Goal: Use online tool/utility: Use online tool/utility

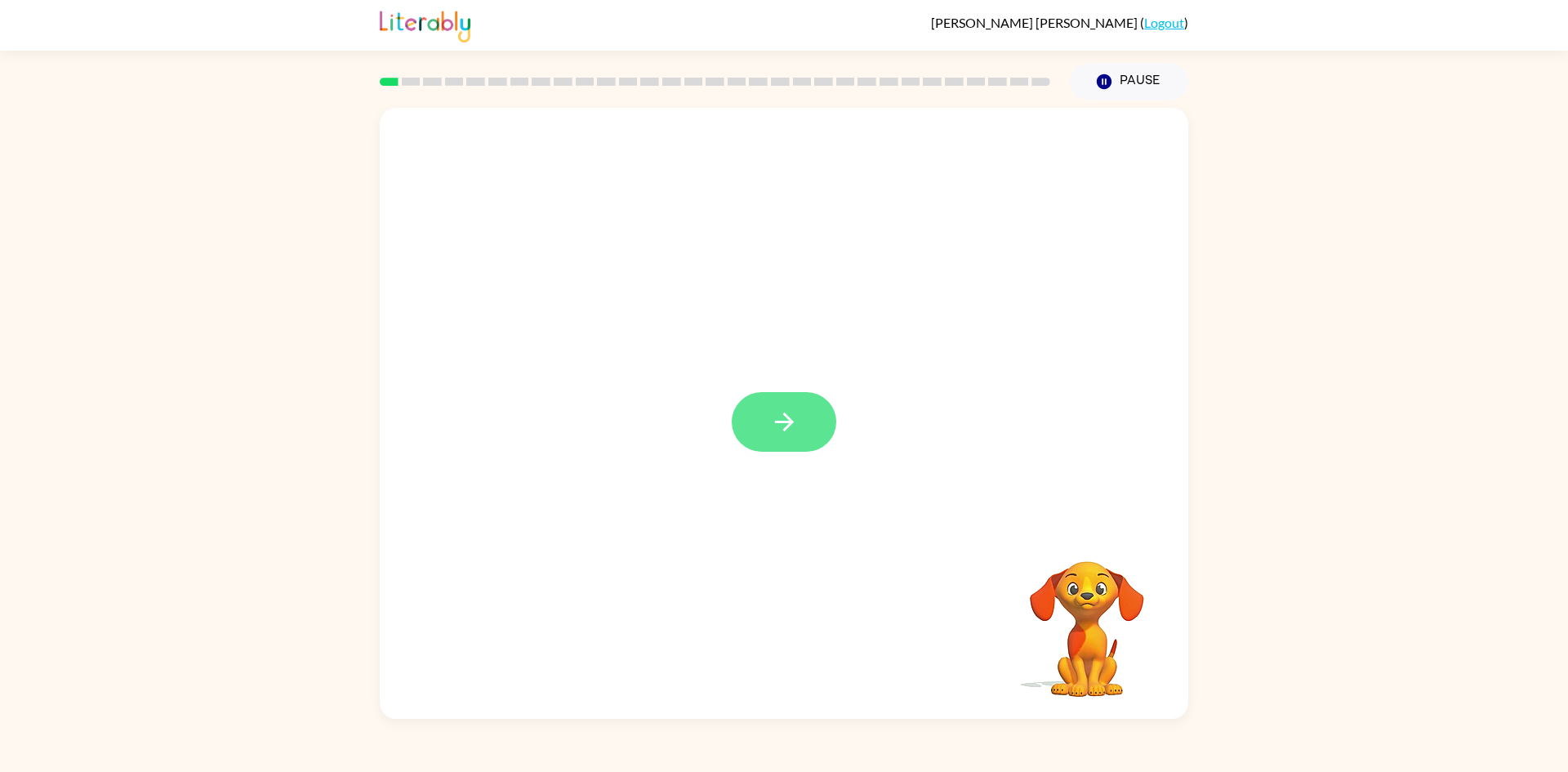
click at [771, 429] on icon "button" at bounding box center [784, 422] width 28 height 28
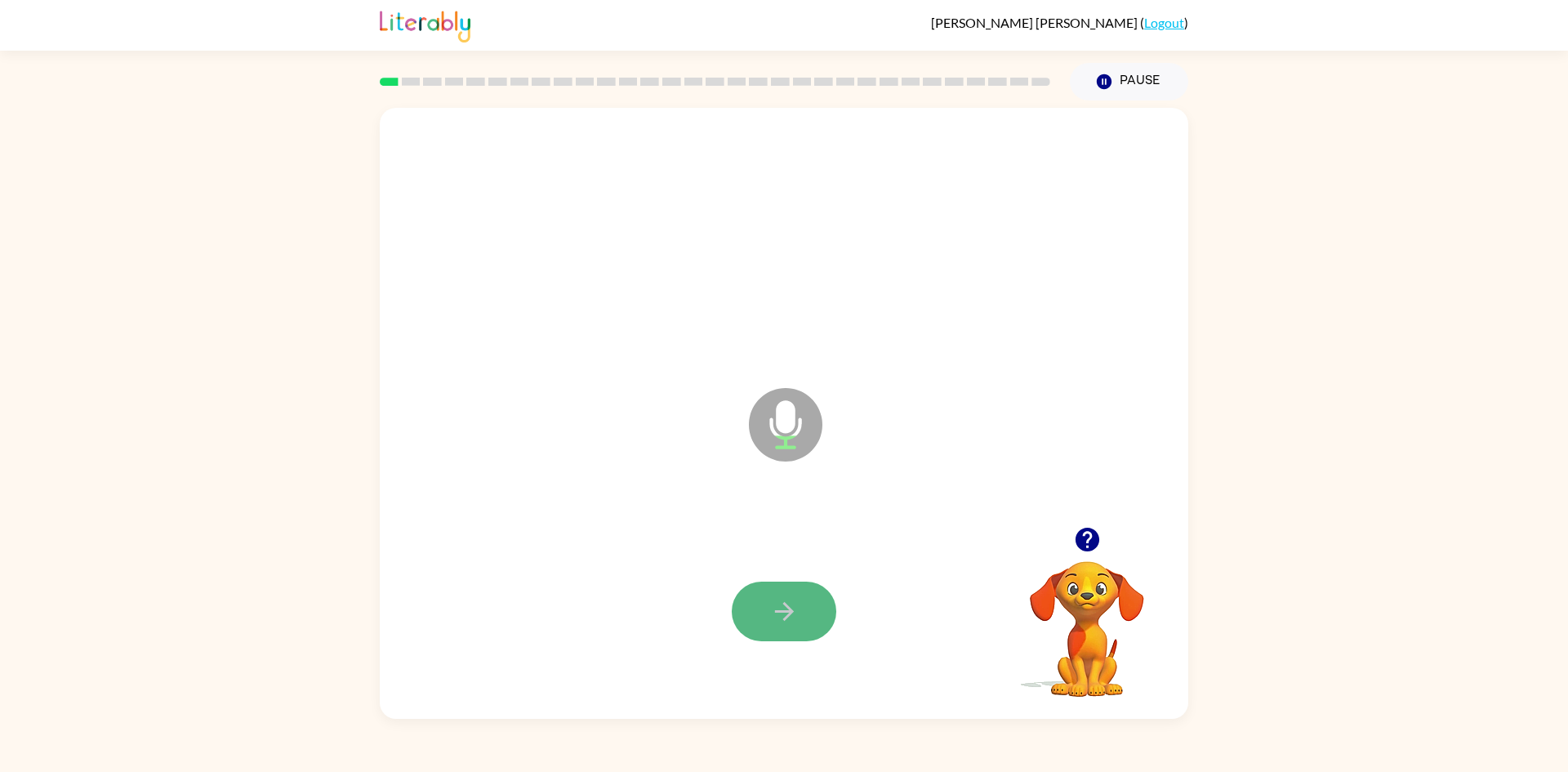
click at [797, 620] on icon "button" at bounding box center [784, 611] width 28 height 28
click at [783, 604] on icon "button" at bounding box center [784, 611] width 28 height 28
click at [805, 613] on button "button" at bounding box center [784, 611] width 105 height 60
click at [801, 624] on button "button" at bounding box center [784, 611] width 105 height 60
click at [807, 607] on button "button" at bounding box center [784, 611] width 105 height 60
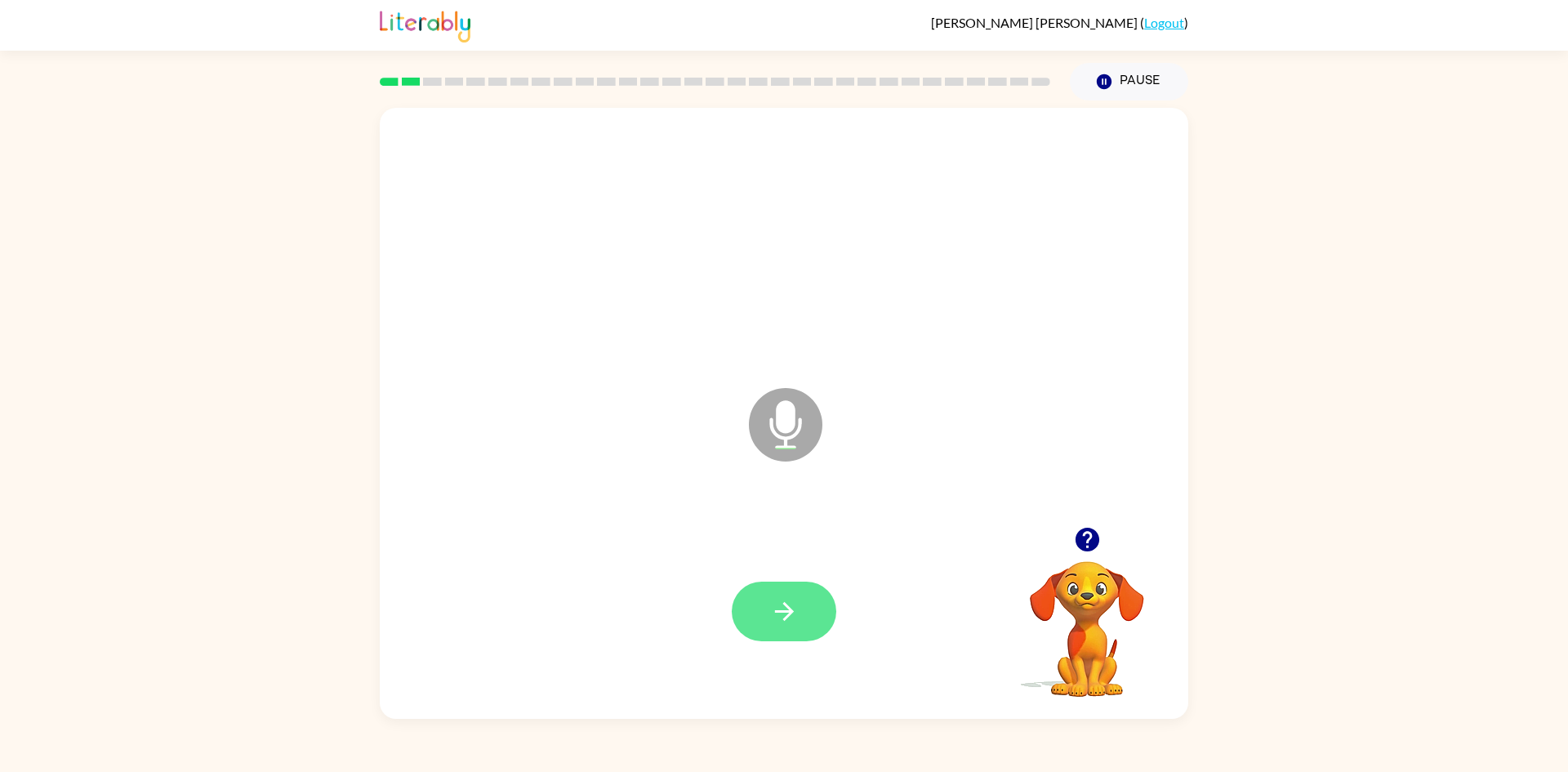
click at [805, 618] on button "button" at bounding box center [784, 611] width 105 height 60
click at [786, 607] on icon "button" at bounding box center [784, 611] width 19 height 19
click at [784, 604] on icon "button" at bounding box center [784, 611] width 19 height 19
click at [803, 613] on button "button" at bounding box center [784, 611] width 105 height 60
click at [801, 611] on button "button" at bounding box center [784, 611] width 105 height 60
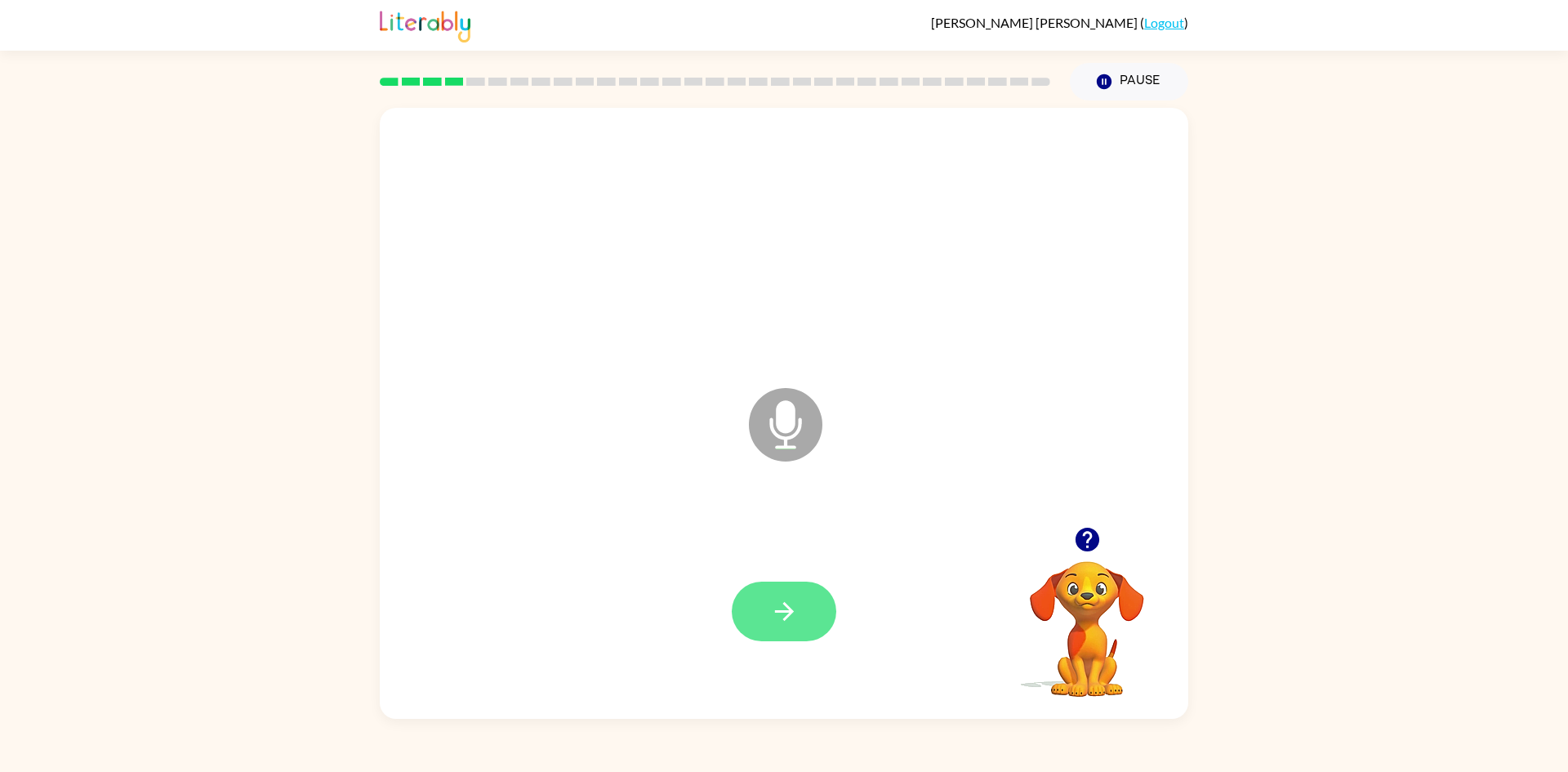
click at [759, 619] on button "button" at bounding box center [784, 611] width 105 height 60
click at [807, 613] on button "button" at bounding box center [784, 611] width 105 height 60
click at [793, 614] on icon "button" at bounding box center [784, 611] width 28 height 28
click at [799, 628] on button "button" at bounding box center [784, 611] width 105 height 60
click at [771, 623] on icon "button" at bounding box center [784, 611] width 28 height 28
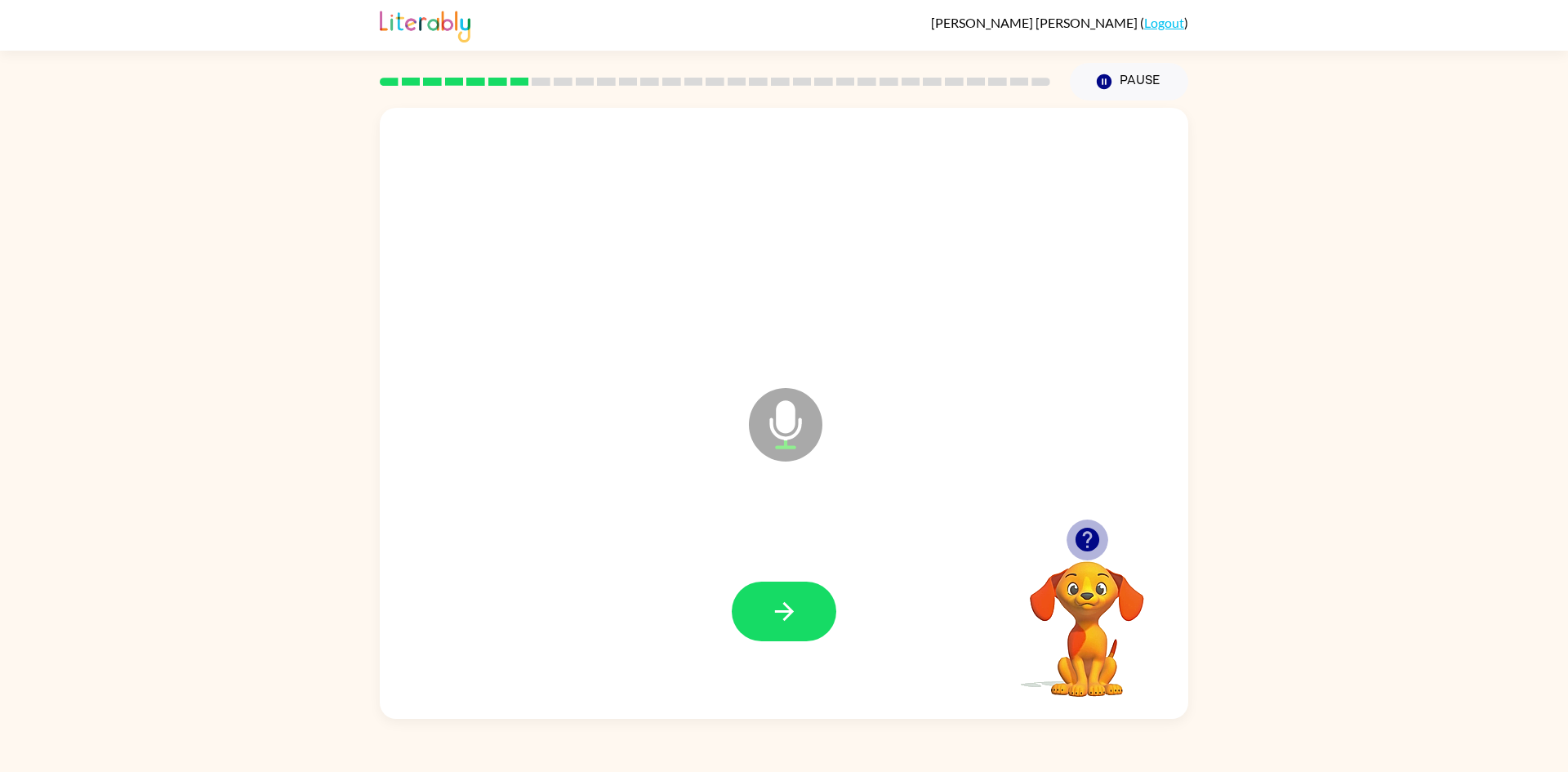
click at [1090, 541] on icon "button" at bounding box center [1087, 540] width 24 height 24
click at [764, 590] on button "button" at bounding box center [784, 611] width 105 height 60
click at [790, 607] on icon "button" at bounding box center [784, 611] width 28 height 28
click at [831, 604] on button "button" at bounding box center [784, 611] width 105 height 60
click at [766, 600] on button "button" at bounding box center [784, 611] width 105 height 60
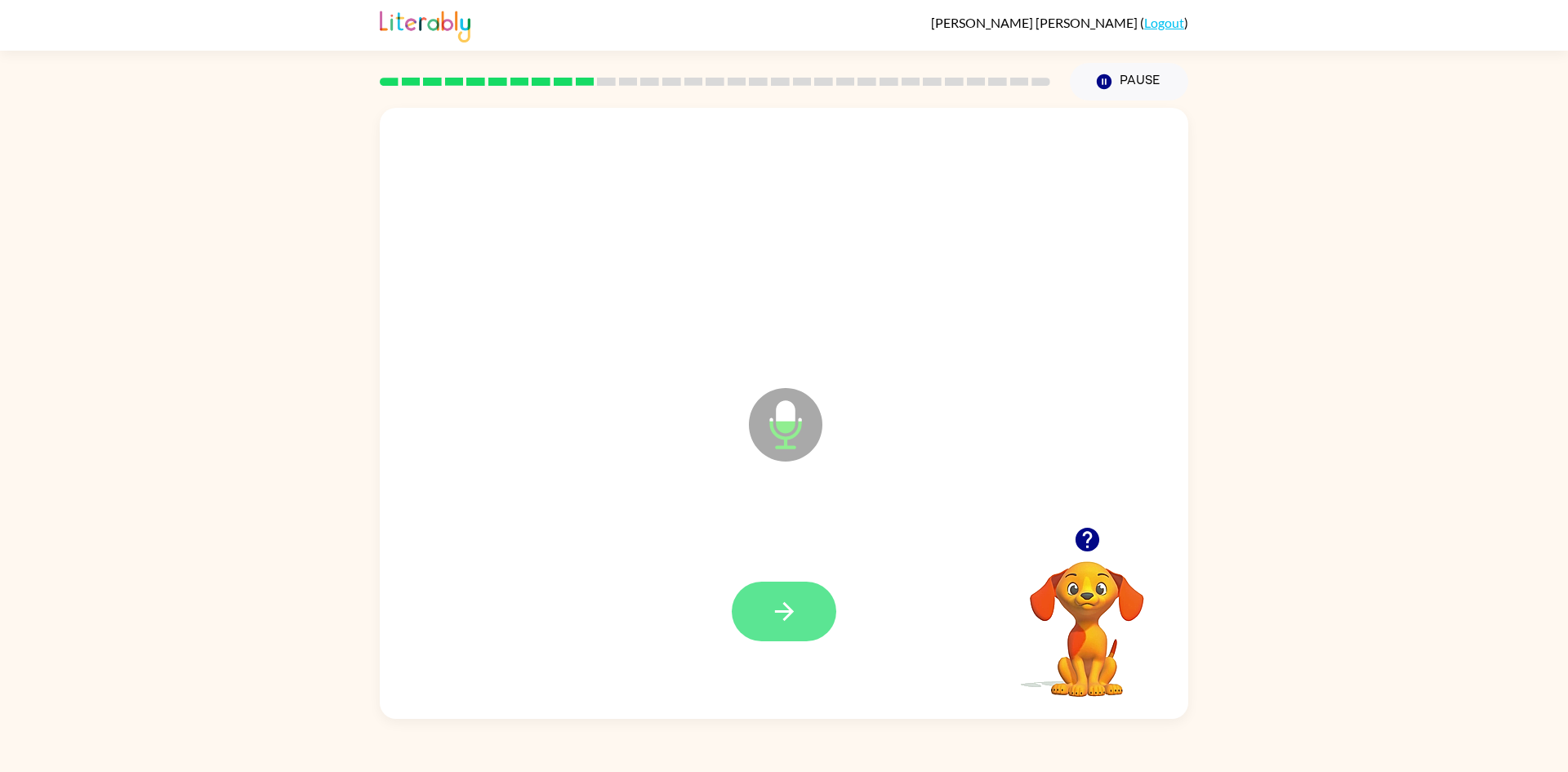
click at [800, 602] on button "button" at bounding box center [784, 611] width 105 height 60
click at [812, 612] on button "button" at bounding box center [784, 611] width 105 height 60
click at [766, 600] on button "button" at bounding box center [784, 611] width 105 height 60
click at [779, 617] on icon "button" at bounding box center [784, 611] width 28 height 28
click at [802, 588] on button "button" at bounding box center [784, 611] width 105 height 60
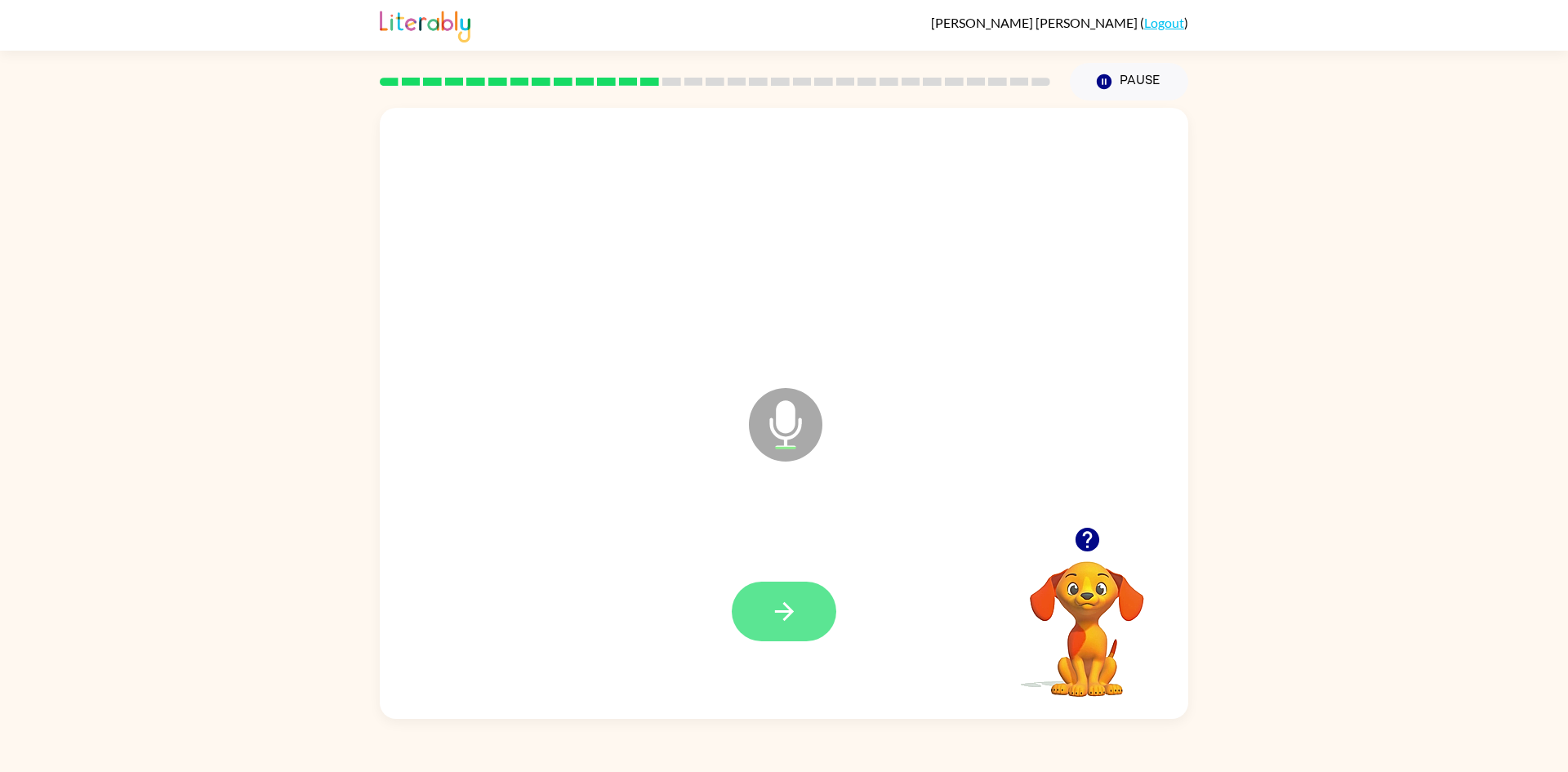
click at [790, 632] on button "button" at bounding box center [784, 611] width 105 height 60
click at [834, 629] on div at bounding box center [784, 611] width 105 height 60
click at [800, 587] on button "button" at bounding box center [784, 611] width 105 height 60
click at [782, 596] on button "button" at bounding box center [784, 611] width 105 height 60
click at [776, 596] on button "button" at bounding box center [784, 611] width 105 height 60
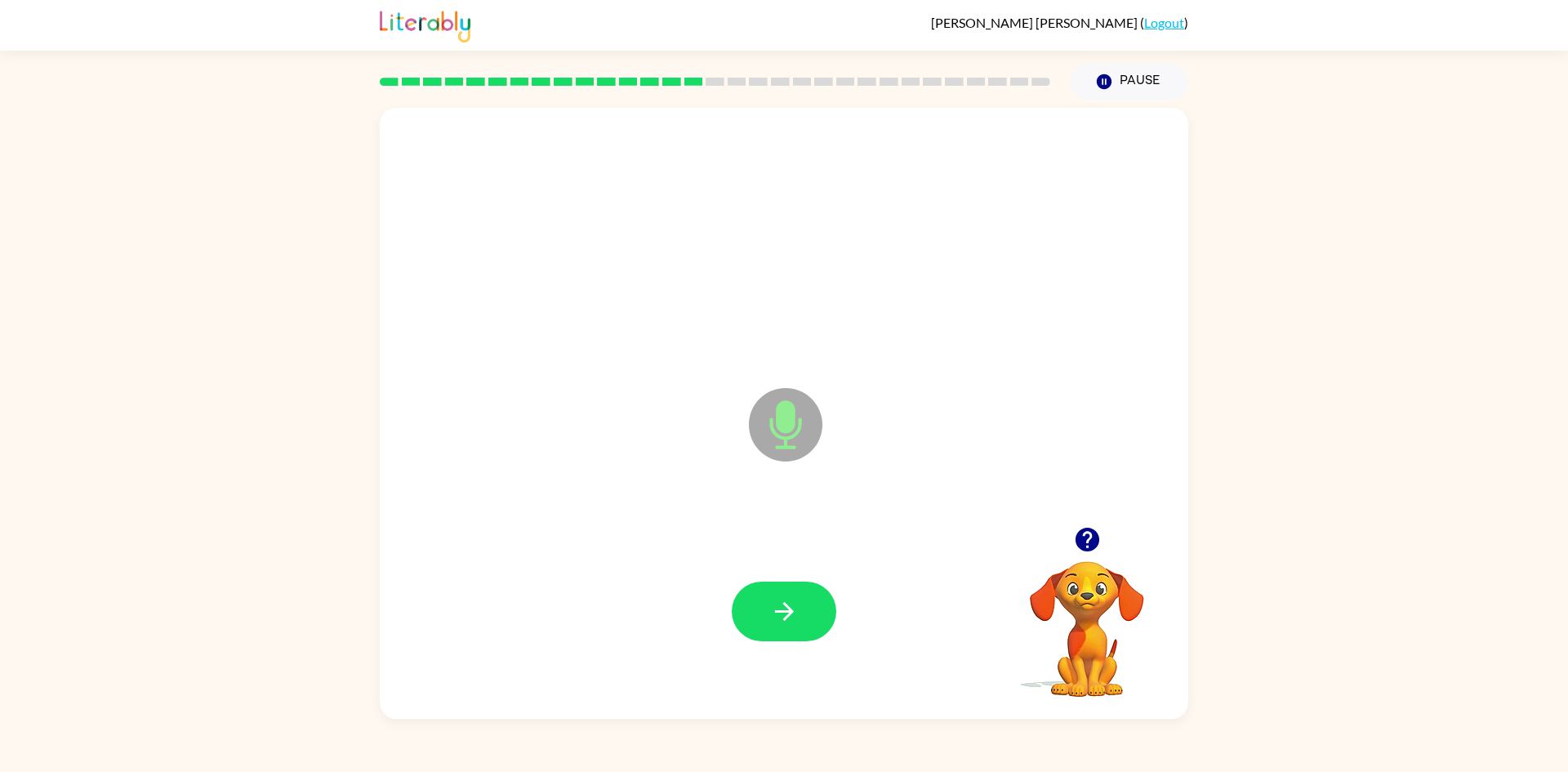
click at [742, 637] on div at bounding box center [784, 611] width 105 height 60
click at [752, 623] on button "button" at bounding box center [784, 611] width 105 height 60
click at [798, 585] on button "button" at bounding box center [784, 611] width 105 height 60
click at [803, 608] on button "button" at bounding box center [784, 611] width 105 height 60
click at [833, 613] on button "button" at bounding box center [784, 611] width 105 height 60
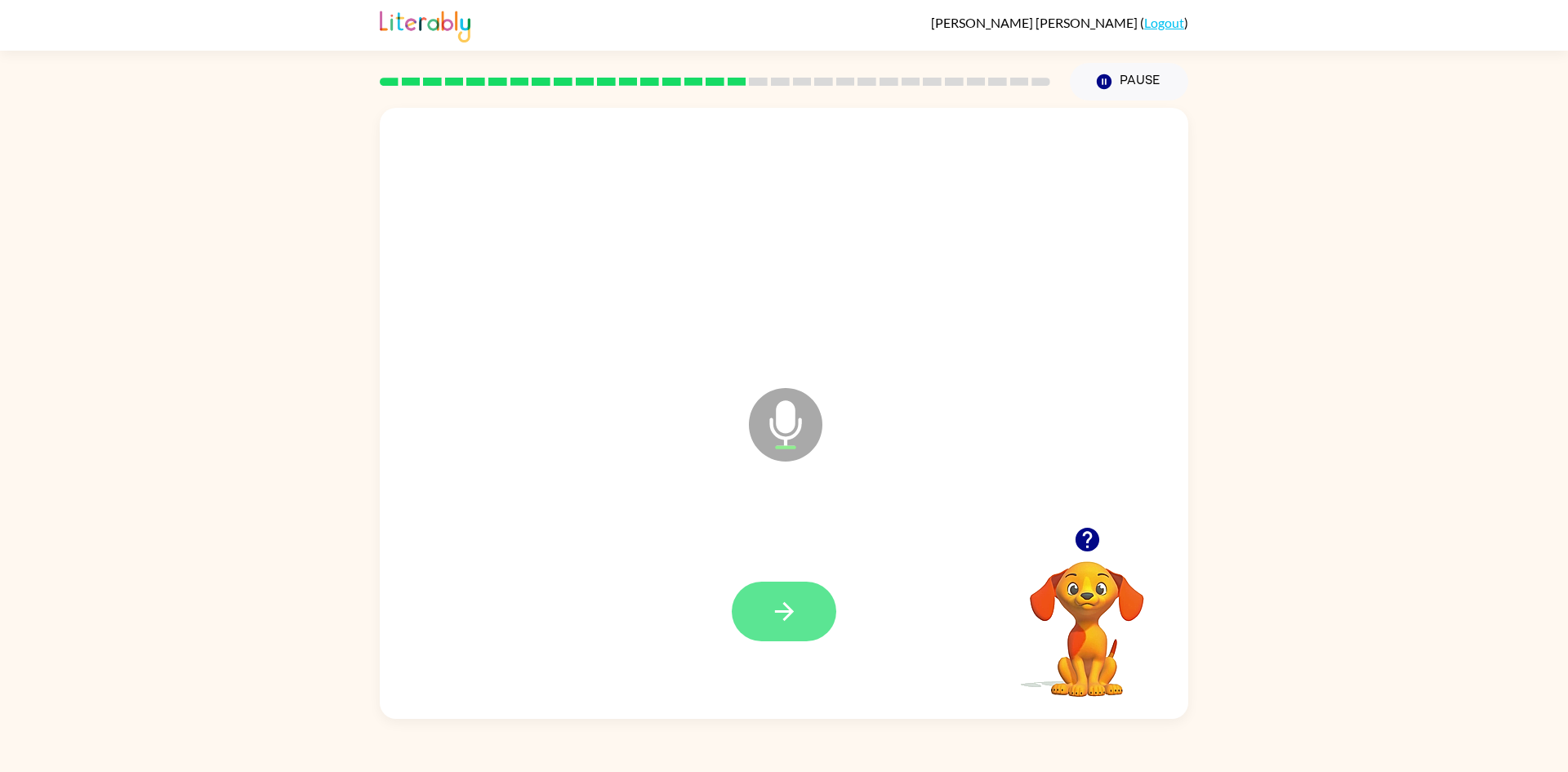
click at [811, 586] on button "button" at bounding box center [784, 611] width 105 height 60
click at [771, 615] on icon "button" at bounding box center [784, 611] width 28 height 28
click at [797, 603] on icon "button" at bounding box center [784, 611] width 28 height 28
click at [793, 617] on icon "button" at bounding box center [784, 611] width 28 height 28
click at [809, 641] on button "button" at bounding box center [784, 611] width 105 height 60
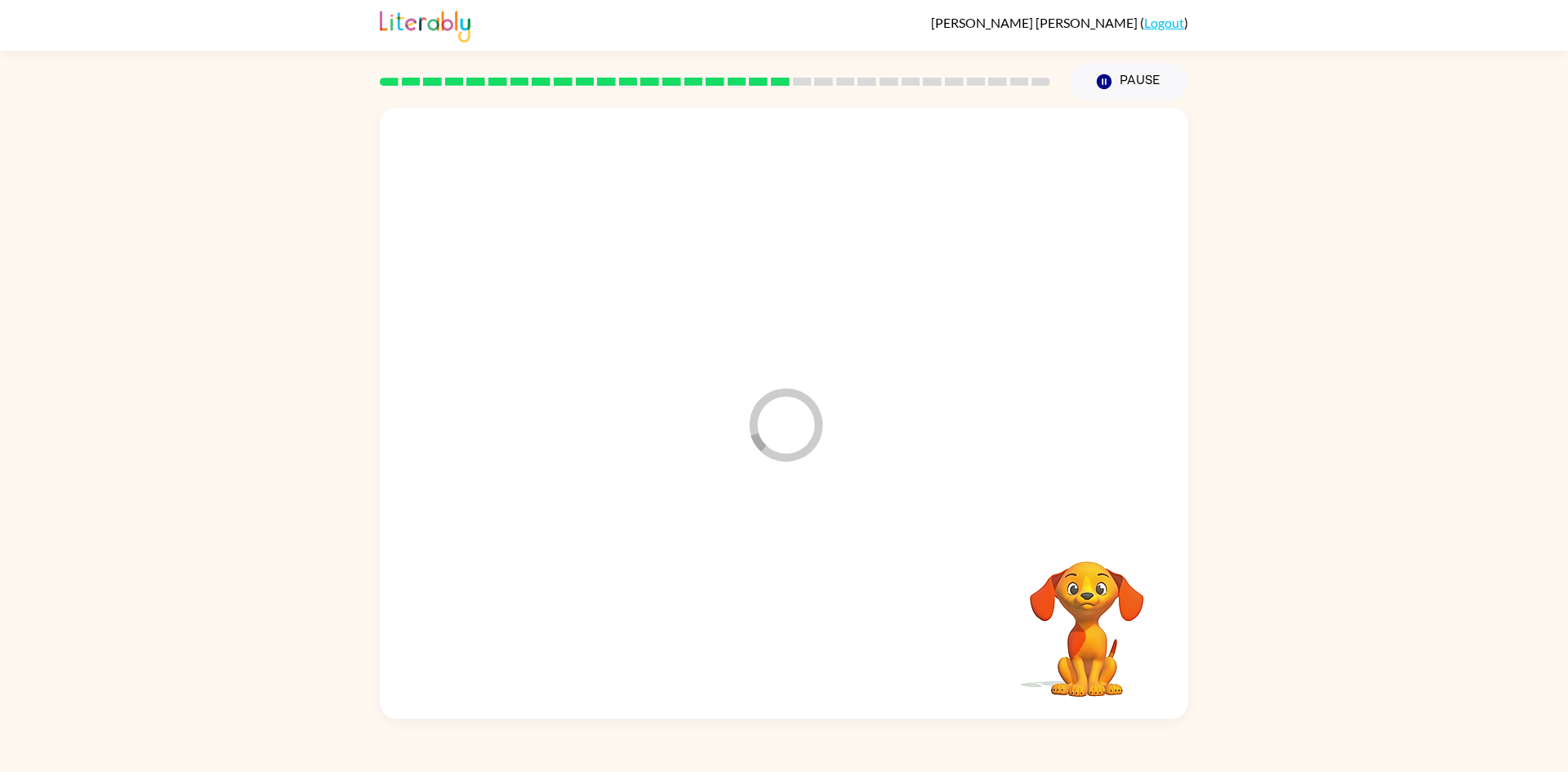
click at [806, 622] on div at bounding box center [784, 612] width 776 height 182
click at [813, 584] on button "button" at bounding box center [784, 611] width 105 height 60
click at [834, 609] on button "button" at bounding box center [784, 611] width 105 height 60
click at [793, 609] on icon "button" at bounding box center [784, 611] width 28 height 28
click at [741, 638] on div at bounding box center [784, 611] width 105 height 60
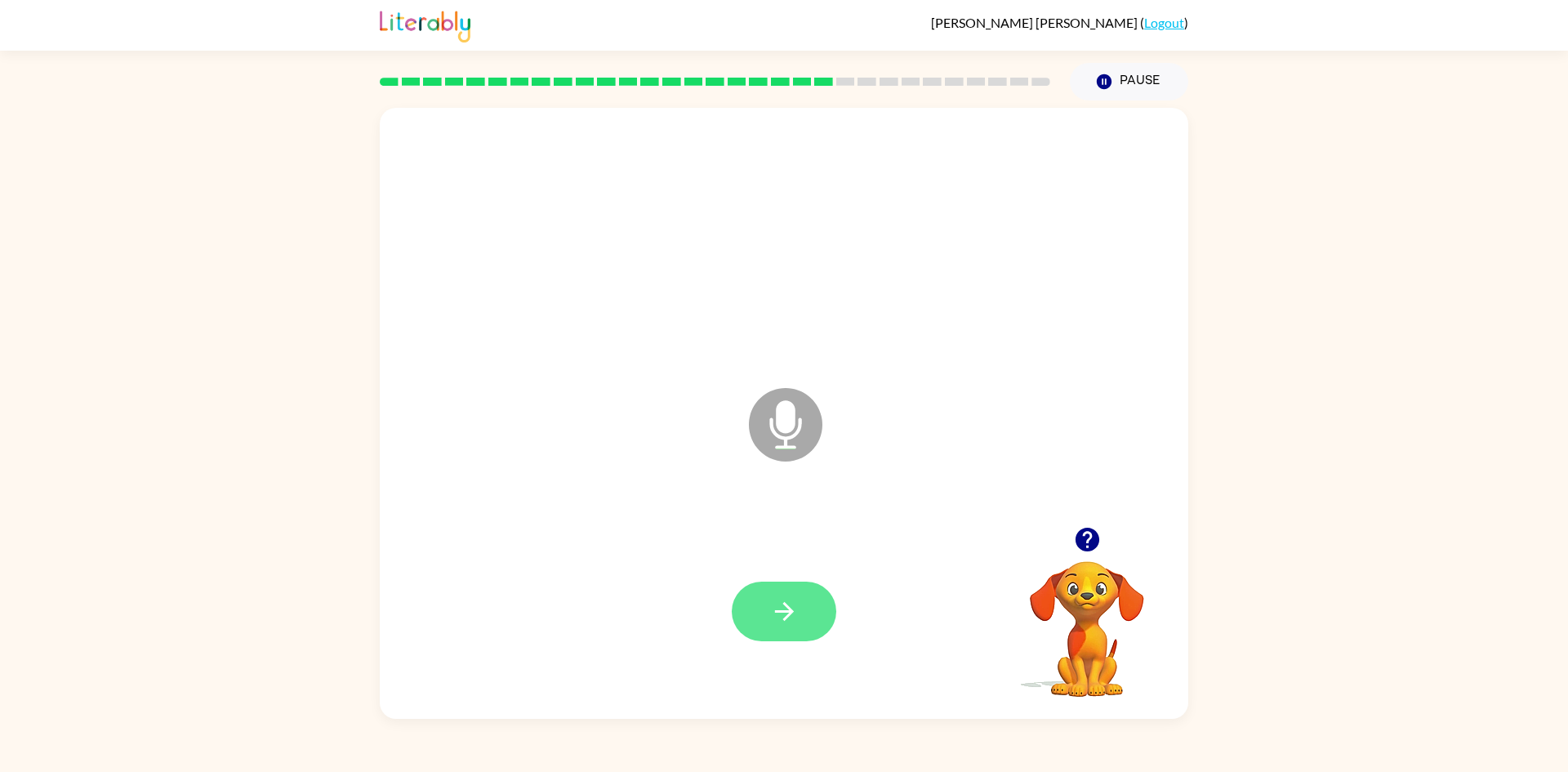
click at [772, 640] on button "button" at bounding box center [784, 611] width 105 height 60
click at [771, 607] on icon "button" at bounding box center [784, 611] width 28 height 28
click at [809, 609] on button "button" at bounding box center [784, 611] width 105 height 60
click at [798, 621] on icon "button" at bounding box center [784, 611] width 28 height 28
click at [760, 610] on button "button" at bounding box center [784, 611] width 105 height 60
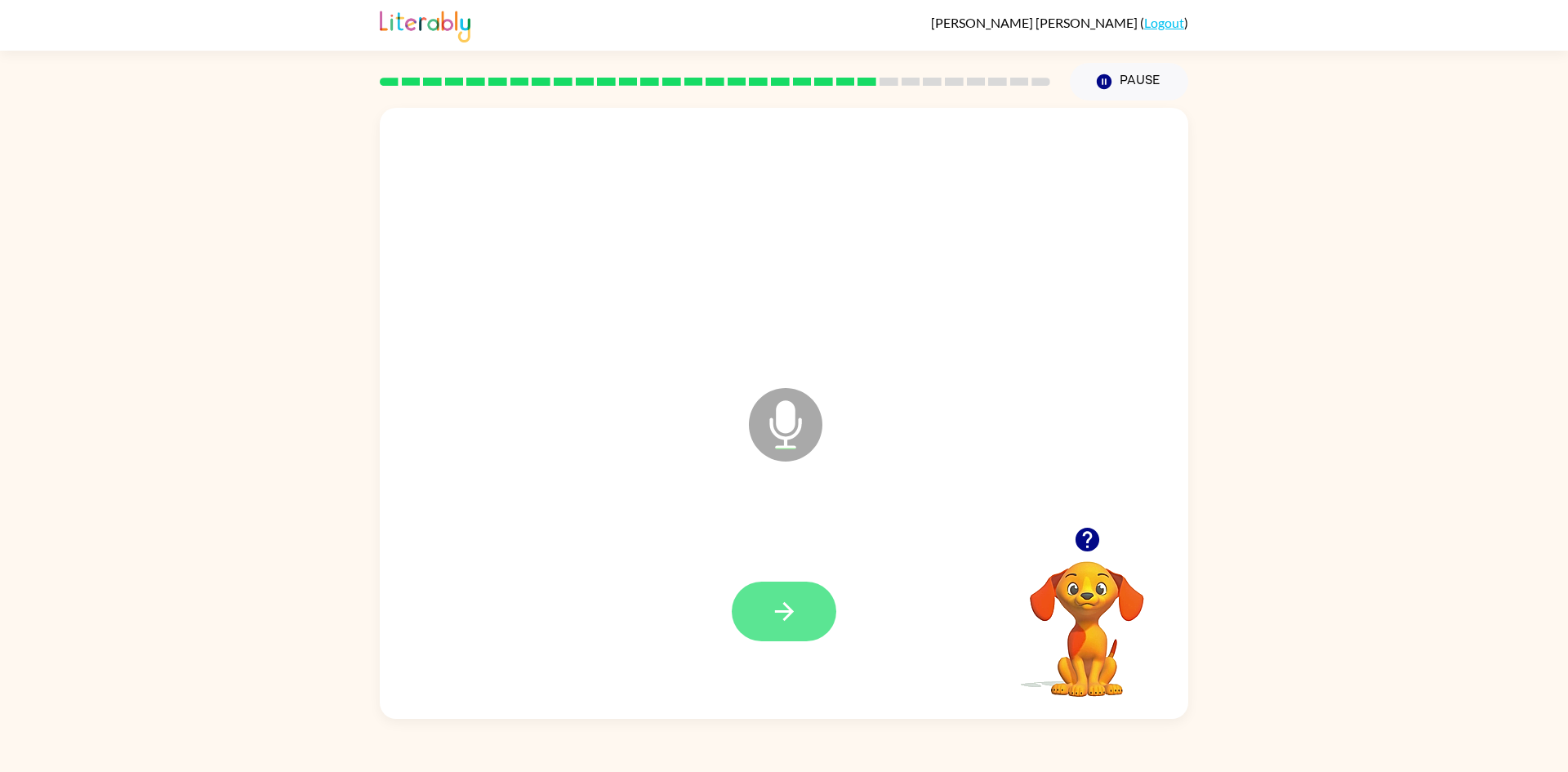
click at [785, 629] on button "button" at bounding box center [784, 611] width 105 height 60
click at [855, 629] on div at bounding box center [784, 612] width 776 height 182
click at [788, 605] on icon "button" at bounding box center [784, 611] width 28 height 28
click at [766, 619] on button "button" at bounding box center [784, 611] width 105 height 60
click at [805, 616] on button "button" at bounding box center [784, 611] width 105 height 60
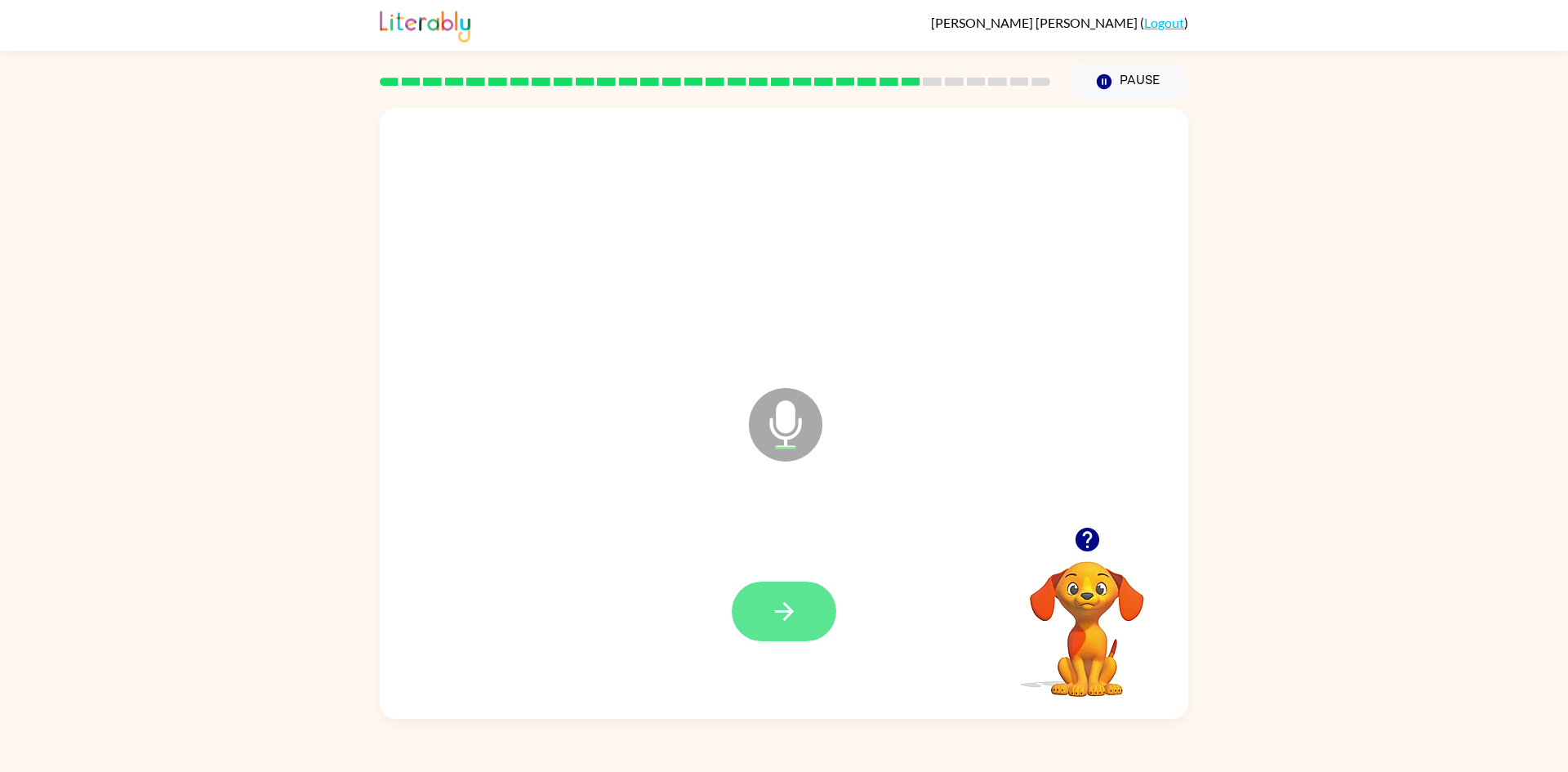
click at [779, 604] on icon "button" at bounding box center [784, 611] width 28 height 28
click at [796, 660] on div at bounding box center [784, 612] width 776 height 182
click at [761, 628] on button "button" at bounding box center [784, 611] width 105 height 60
click at [779, 623] on icon "button" at bounding box center [784, 611] width 28 height 28
click at [741, 622] on button "button" at bounding box center [784, 611] width 105 height 60
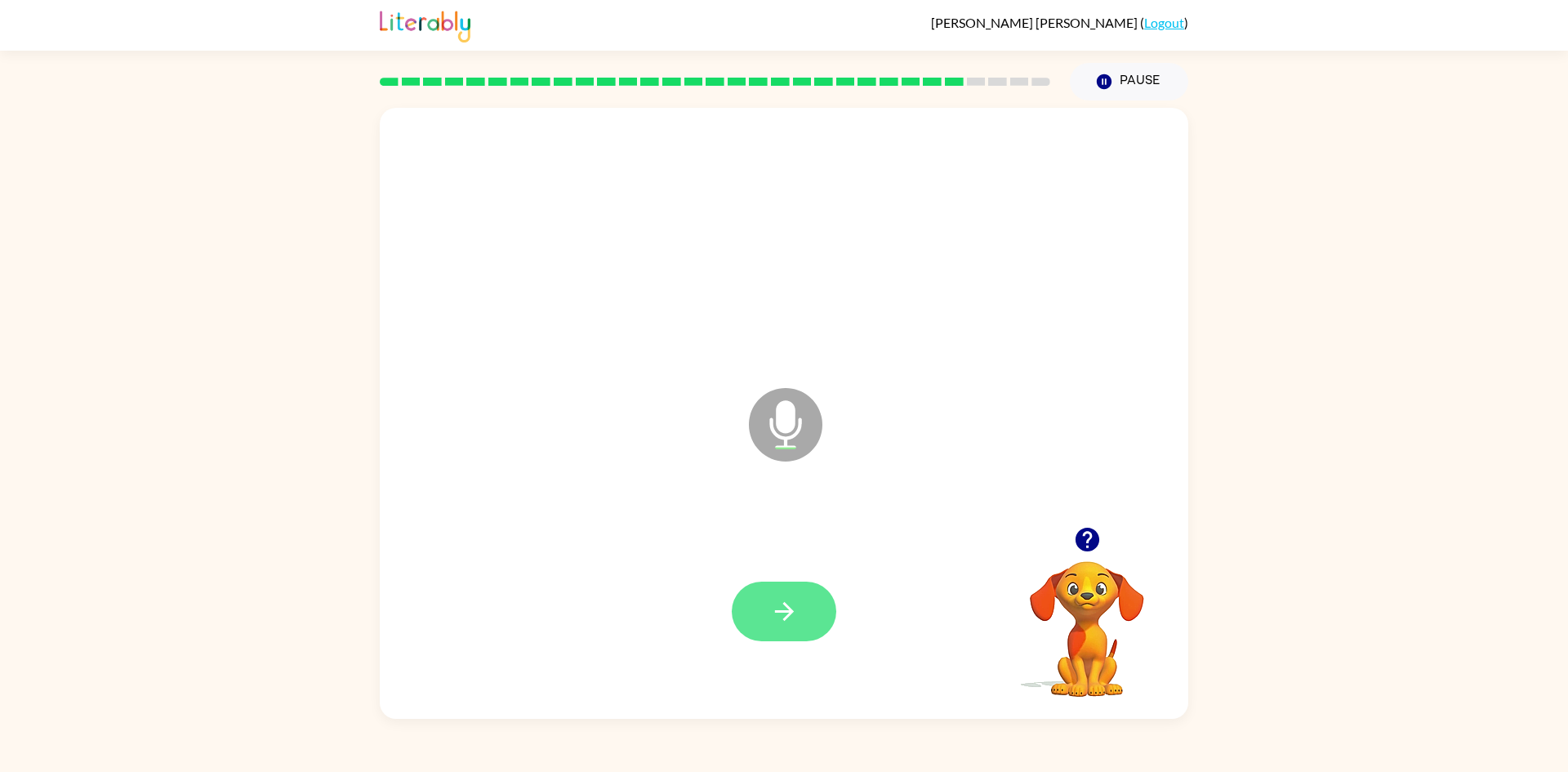
click at [771, 620] on icon "button" at bounding box center [784, 611] width 28 height 28
click at [803, 617] on button "button" at bounding box center [784, 611] width 105 height 60
click at [777, 615] on icon "button" at bounding box center [784, 611] width 28 height 28
click at [779, 621] on icon "button" at bounding box center [784, 611] width 28 height 28
click at [785, 637] on button "button" at bounding box center [784, 611] width 105 height 60
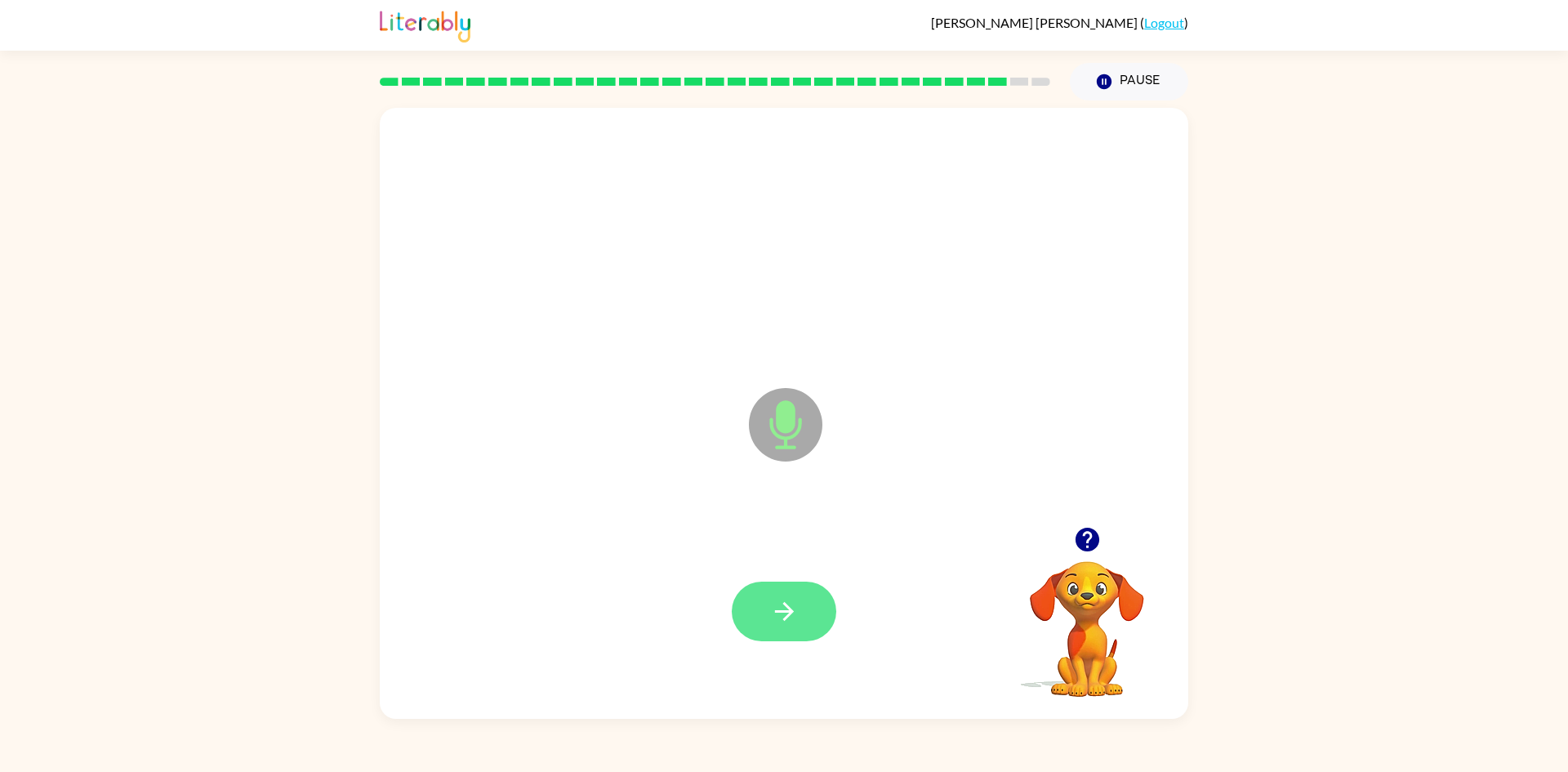
click at [805, 639] on button "button" at bounding box center [784, 611] width 105 height 60
click at [771, 623] on icon "button" at bounding box center [784, 611] width 28 height 28
click at [776, 638] on button "button" at bounding box center [784, 611] width 105 height 60
